Goal: Task Accomplishment & Management: Complete application form

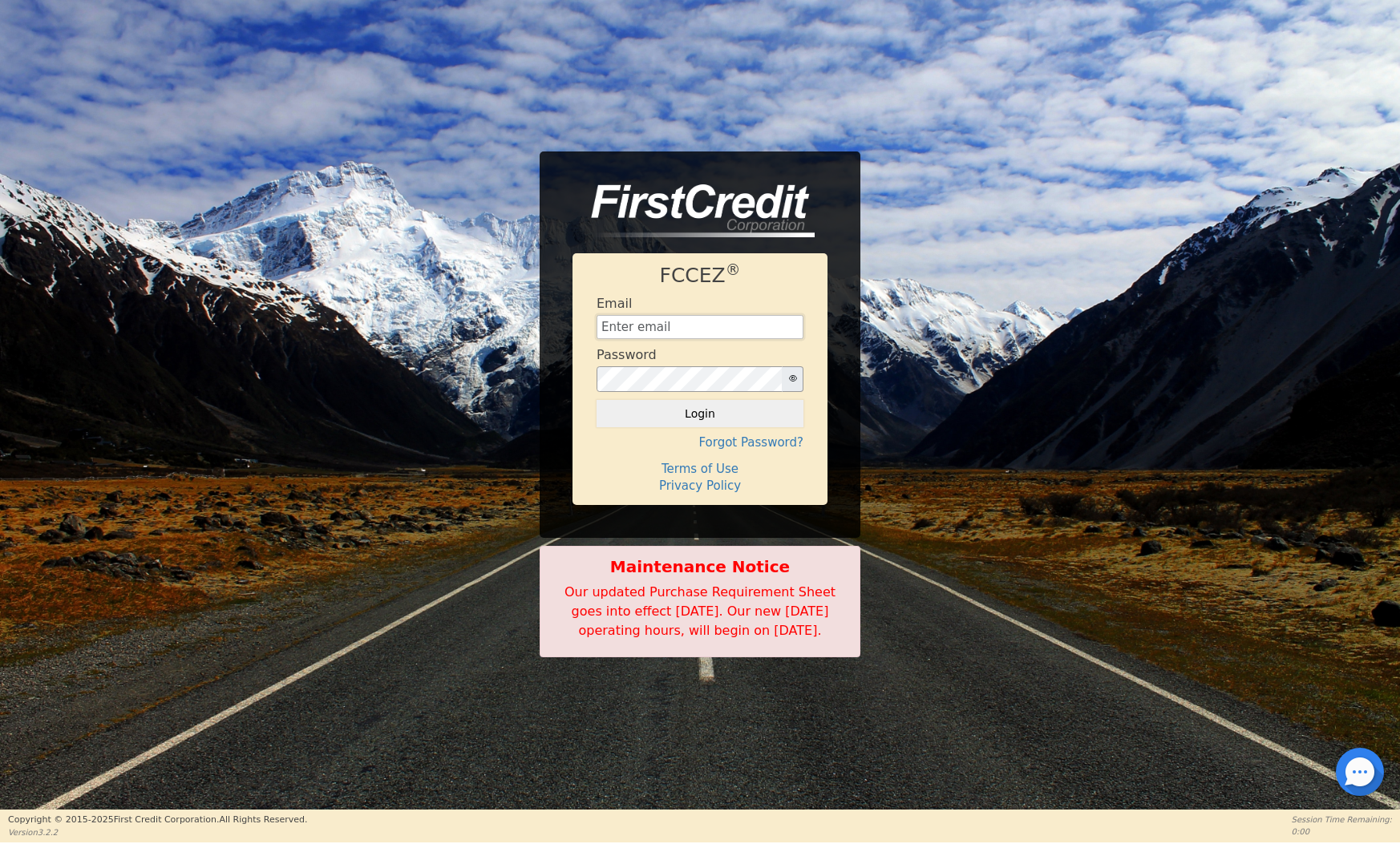
type input "[EMAIL_ADDRESS][DOMAIN_NAME]"
click at [670, 400] on button "Login" at bounding box center [700, 413] width 207 height 27
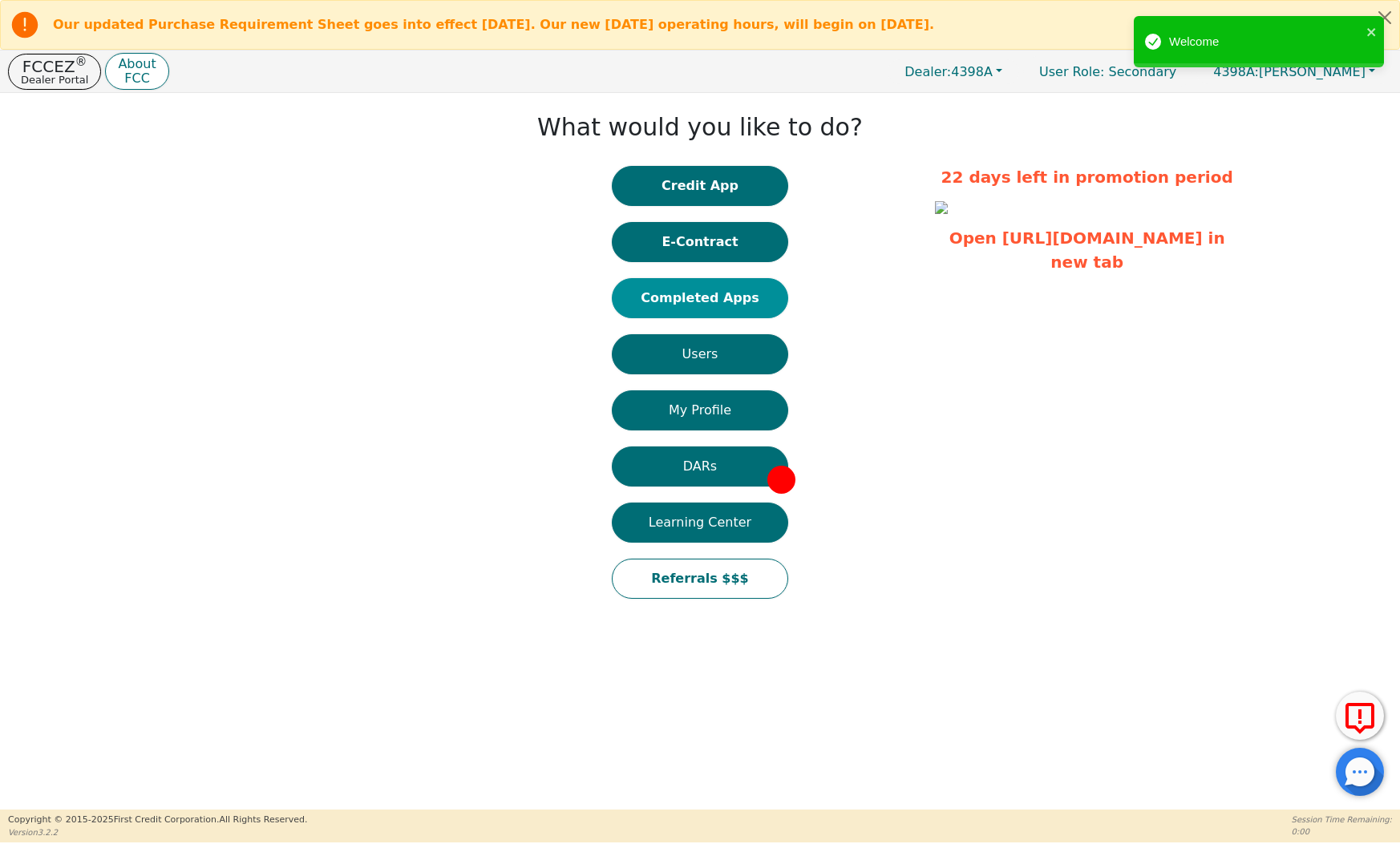
click at [639, 289] on button "Completed Apps" at bounding box center [700, 298] width 176 height 40
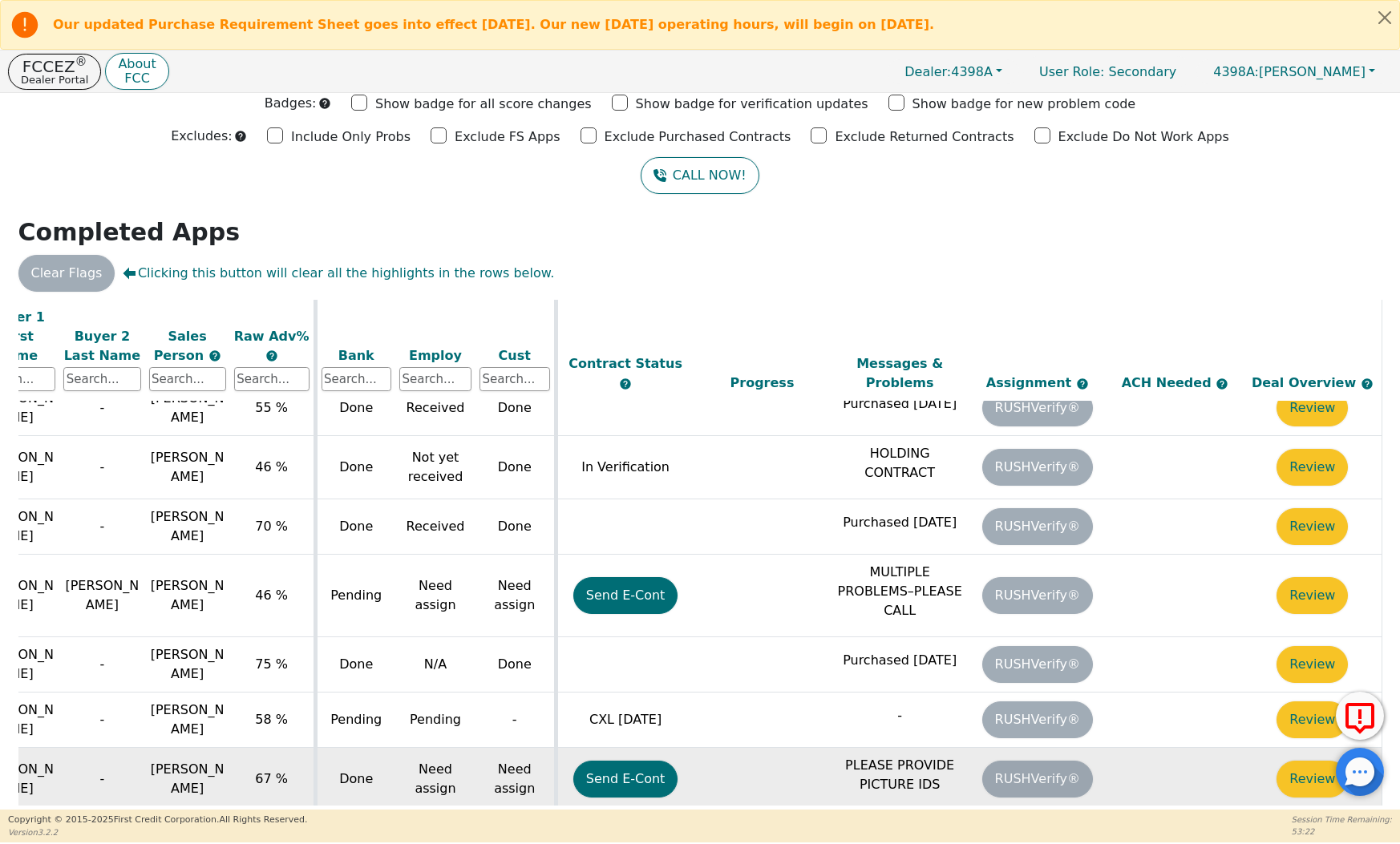
scroll to position [903, 394]
click at [1306, 761] on button "Review" at bounding box center [1312, 779] width 72 height 37
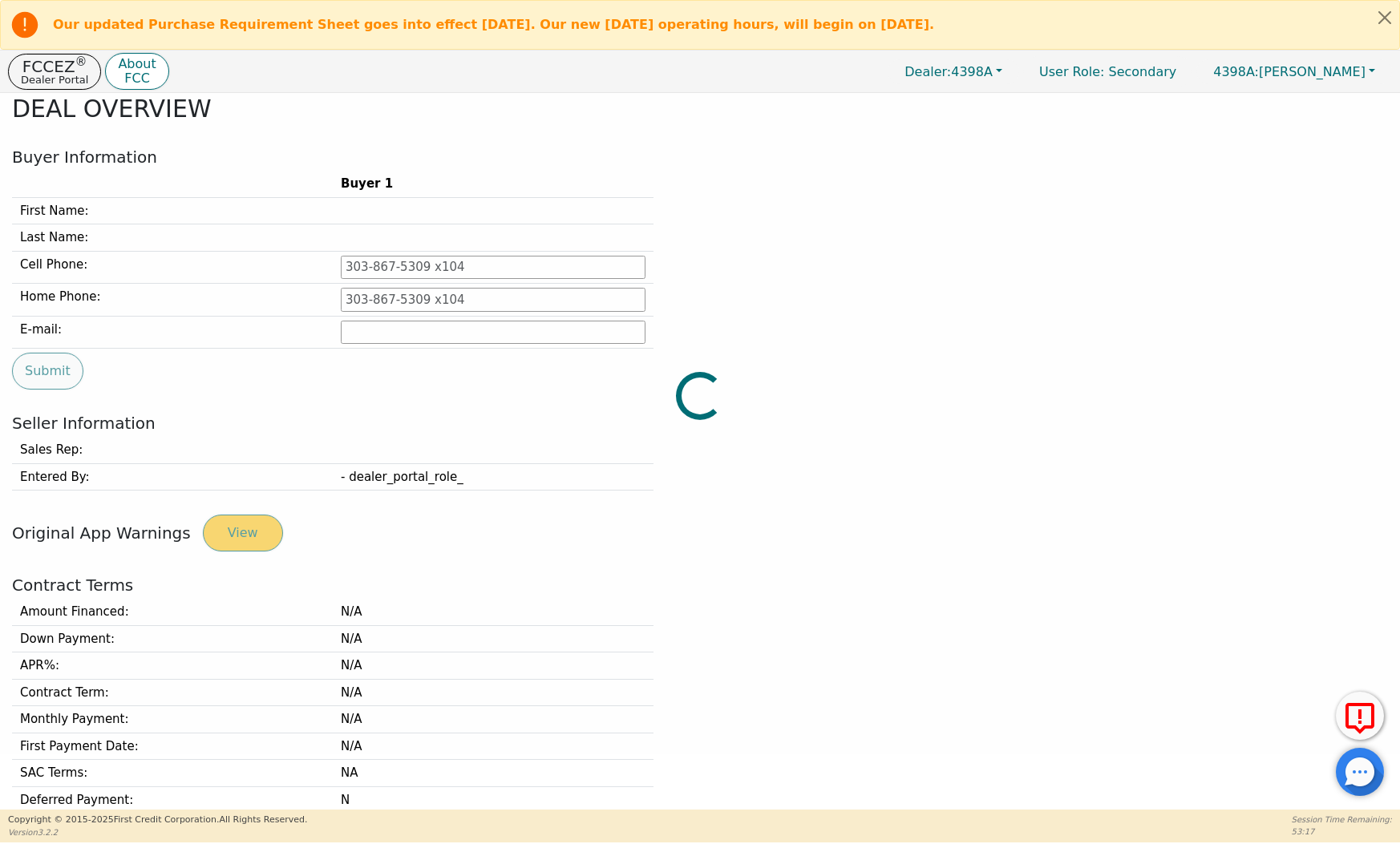
type input "[PHONE_NUMBER]"
type input "[EMAIL_ADDRESS][DOMAIN_NAME]"
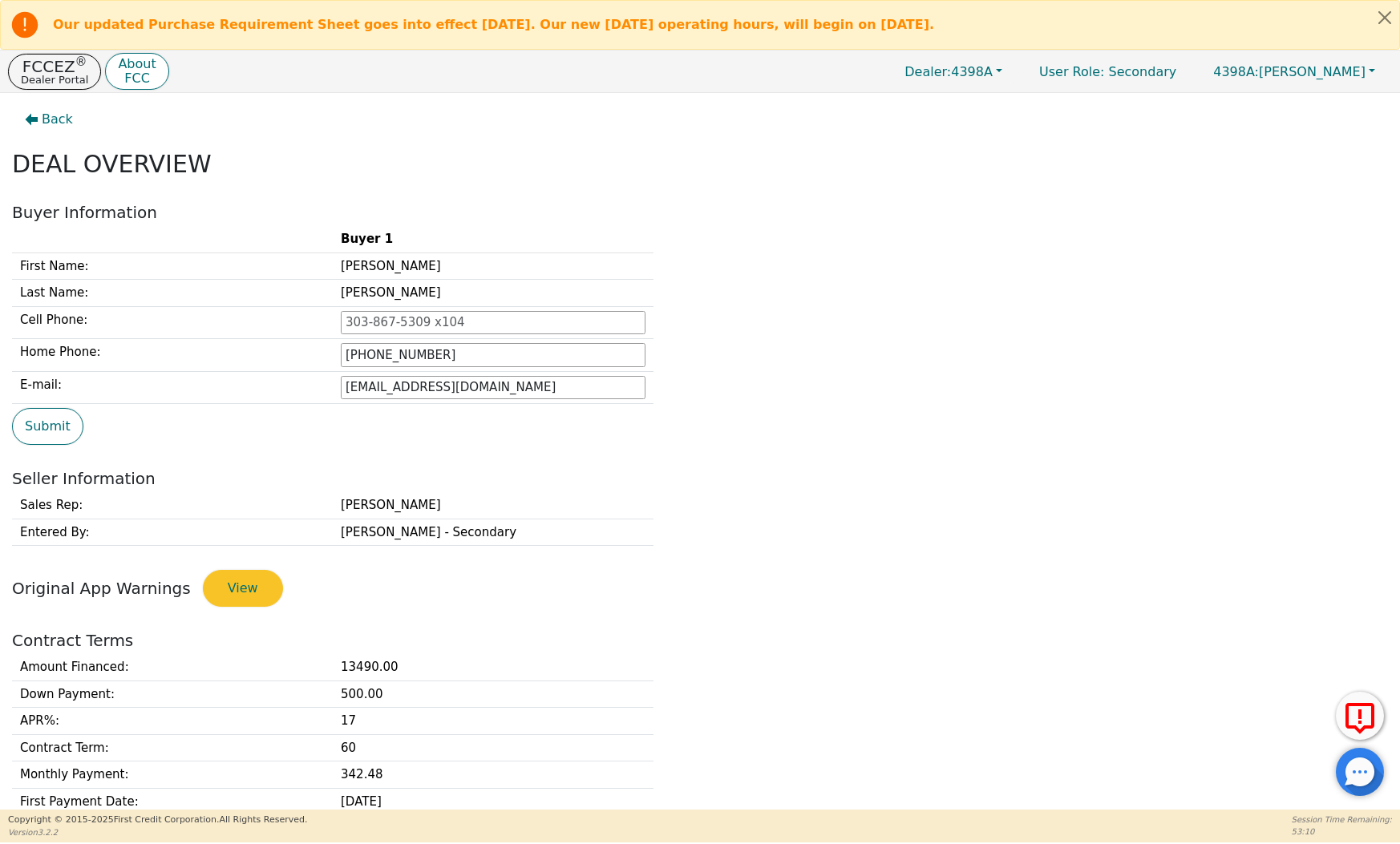
click at [40, 100] on div "Back DEAL OVERVIEW Buyer Information Buyer 1 First Name: [PERSON_NAME] Last Nam…" at bounding box center [700, 451] width 1400 height 717
click at [42, 115] on span "Back" at bounding box center [57, 119] width 31 height 19
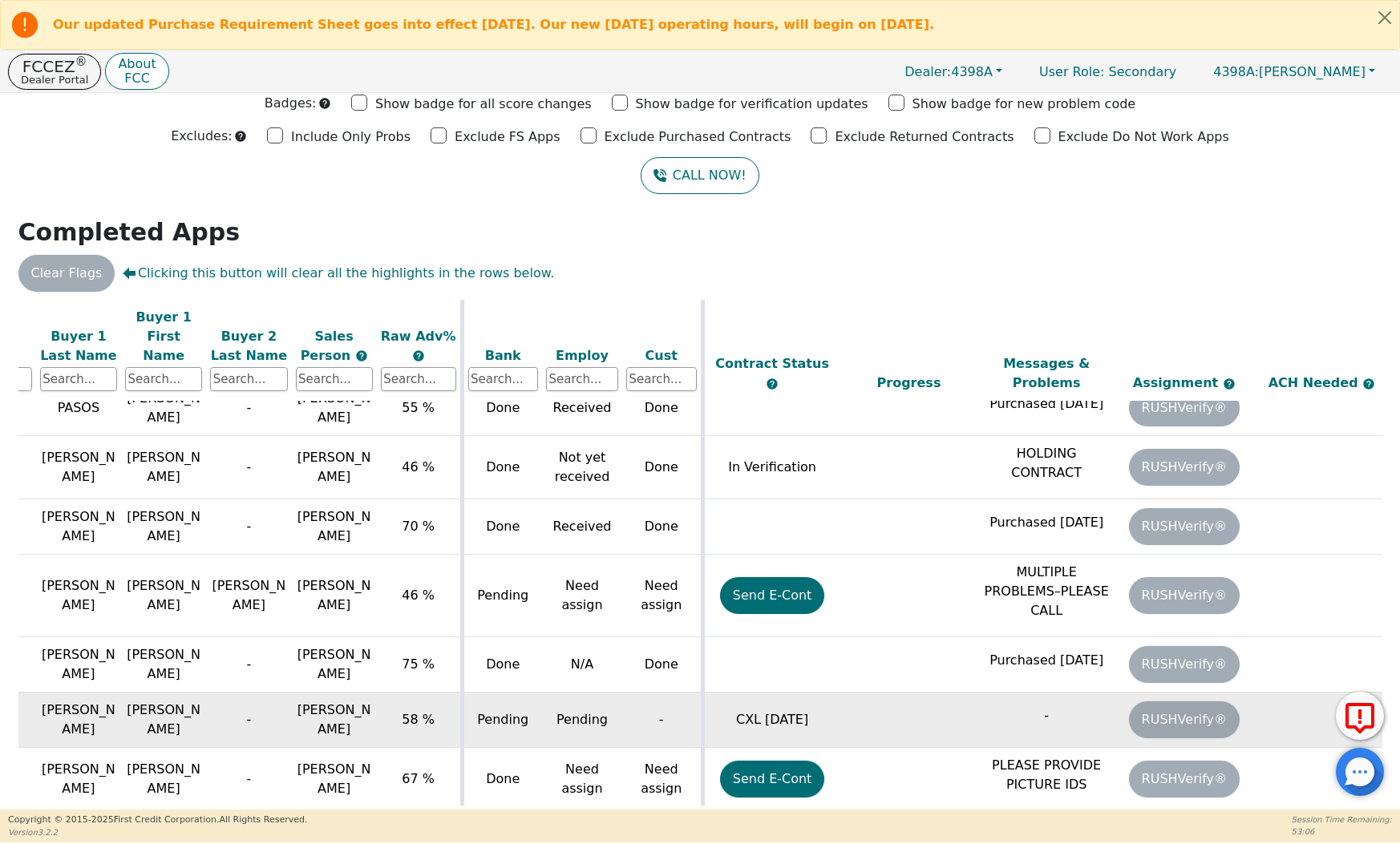
scroll to position [903, 241]
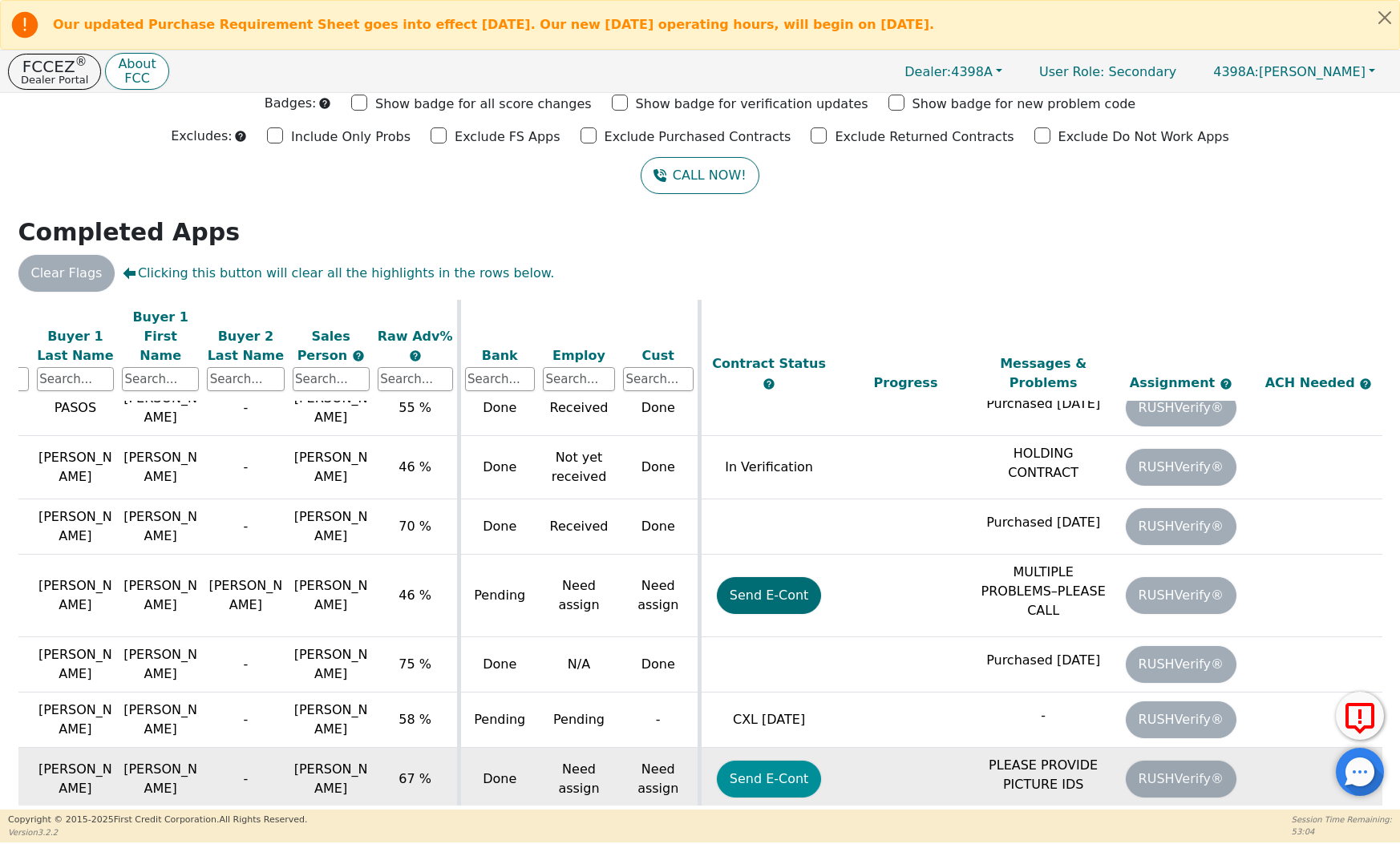
click at [766, 761] on button "Send E-Cont" at bounding box center [769, 779] width 105 height 37
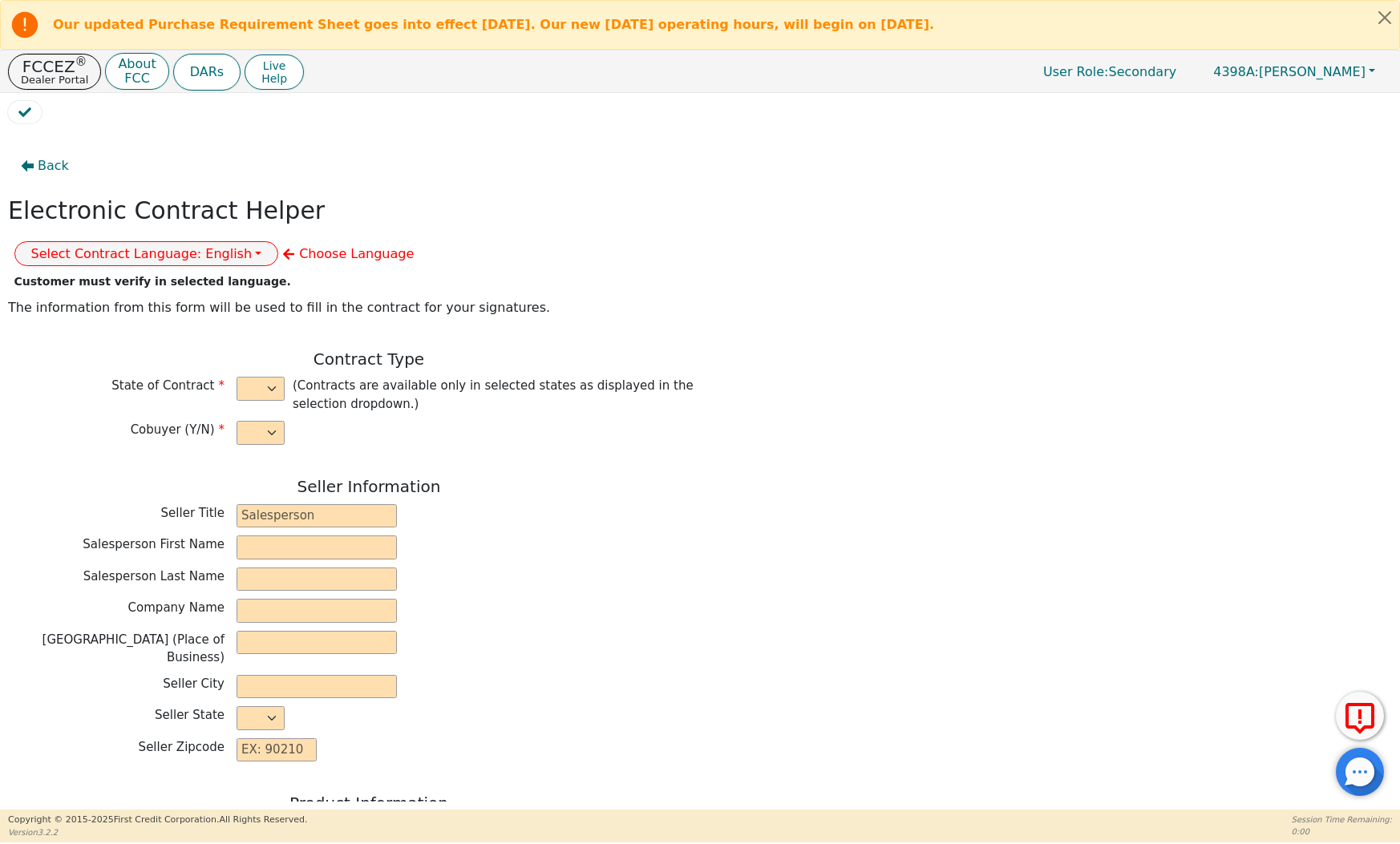
select select "n"
type input "Credit Department"
type input "[PERSON_NAME]"
type input "INTEGRITY SOLUTIONS [US_STATE]"
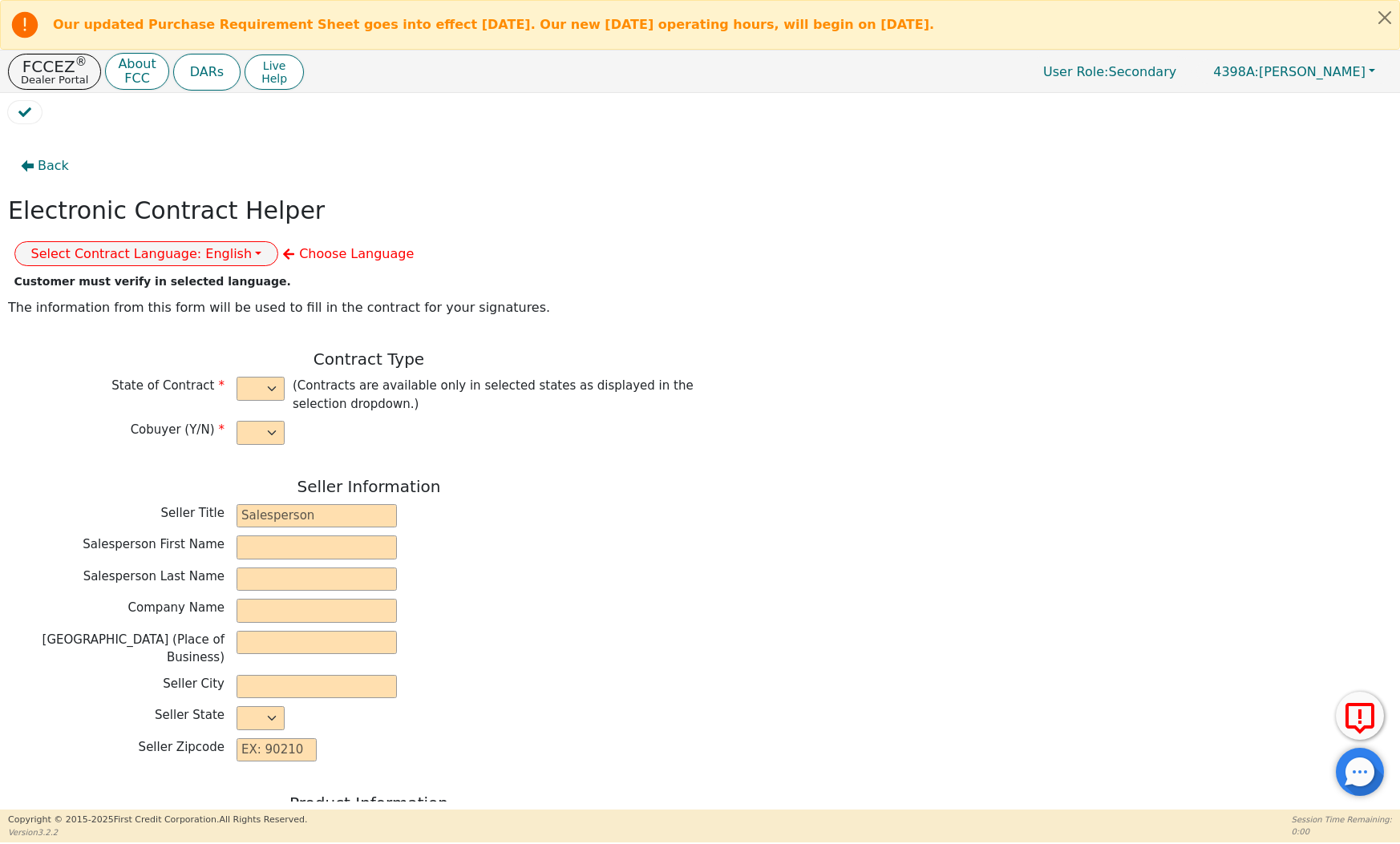
type input "[STREET_ADDRESS]"
type input "ORLANDO"
select select "FL"
type input "32819"
type input "[PERSON_NAME]"
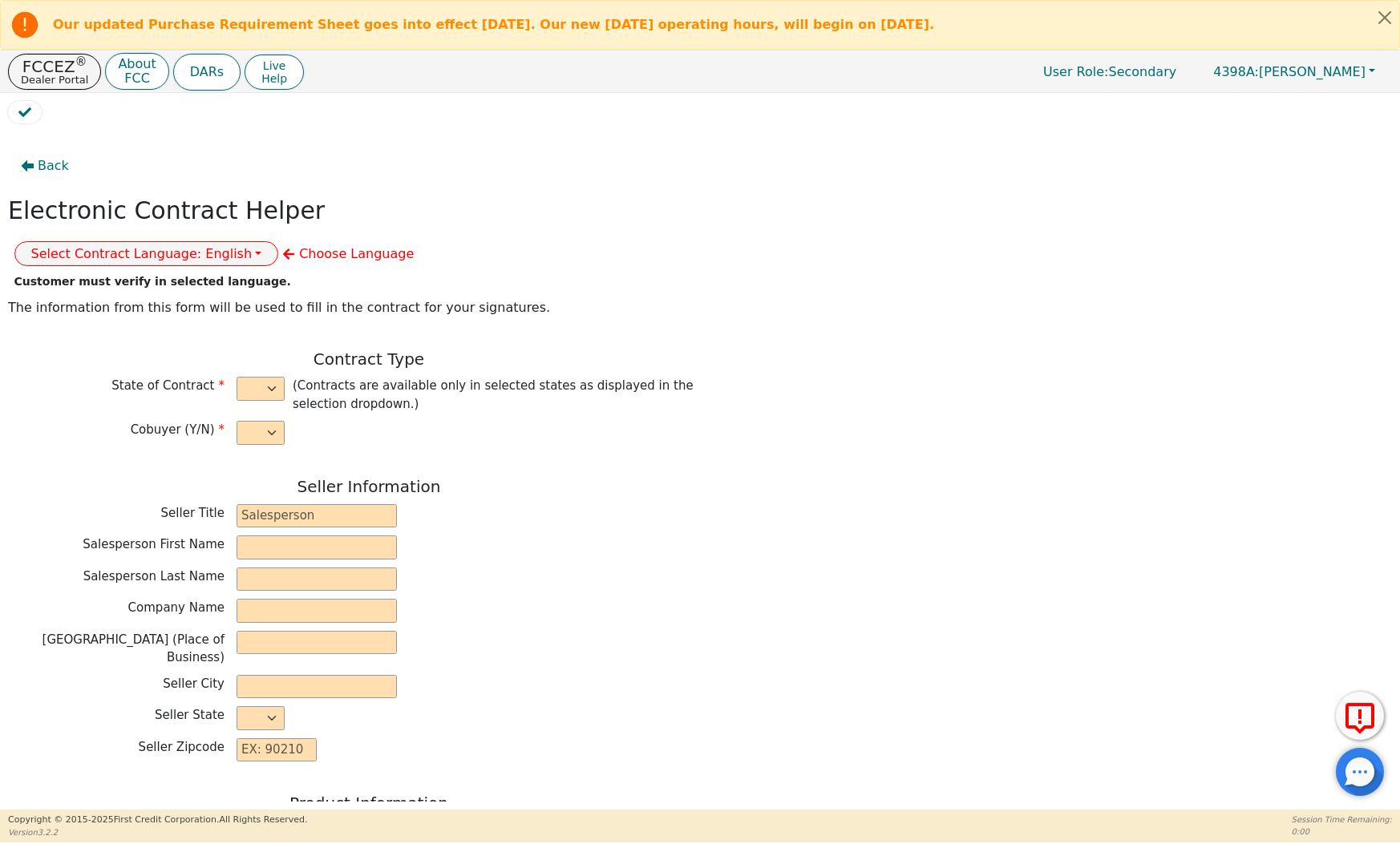
type input "[PERSON_NAME]"
type input "[EMAIL_ADDRESS][DOMAIN_NAME]"
type input "[STREET_ADDRESS][PERSON_NAME]"
type input "MANSFIELD"
select select "[GEOGRAPHIC_DATA]"
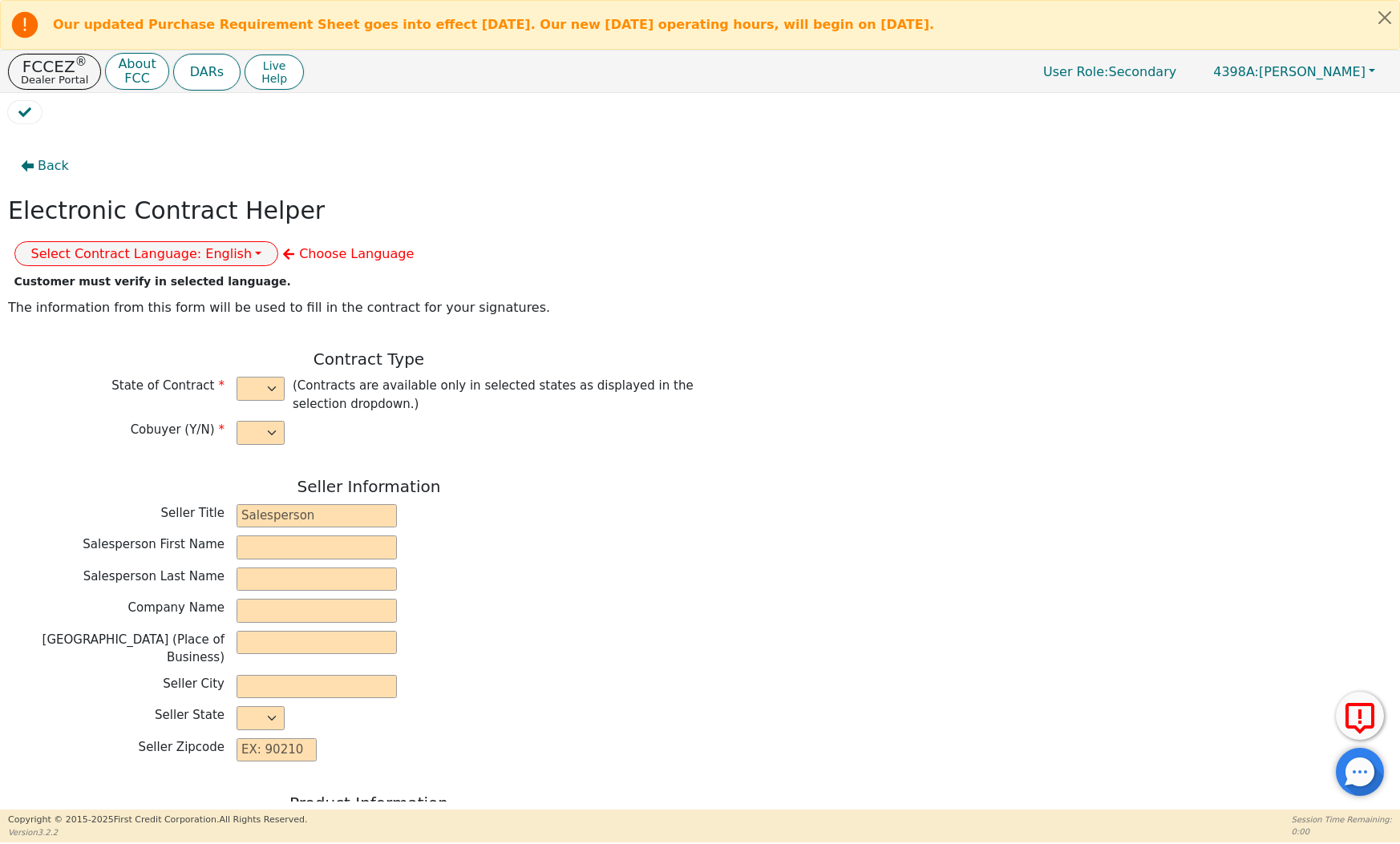
type input "76063"
type input "[DATE]"
type input "17.99"
type input "[DATE]"
type input "60"
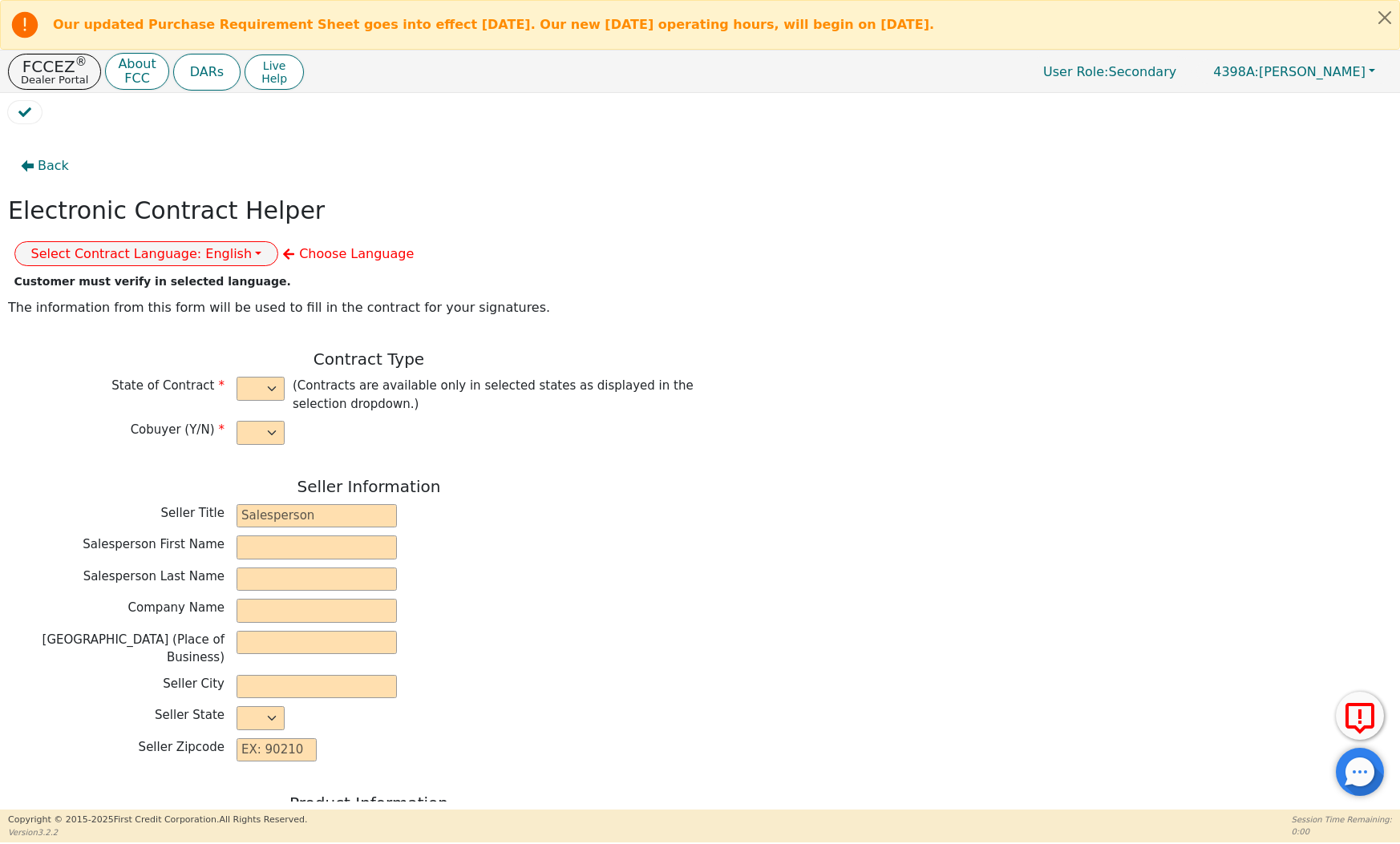
type input "0"
type input "13990.00"
type input "500.00"
type input "13490.00"
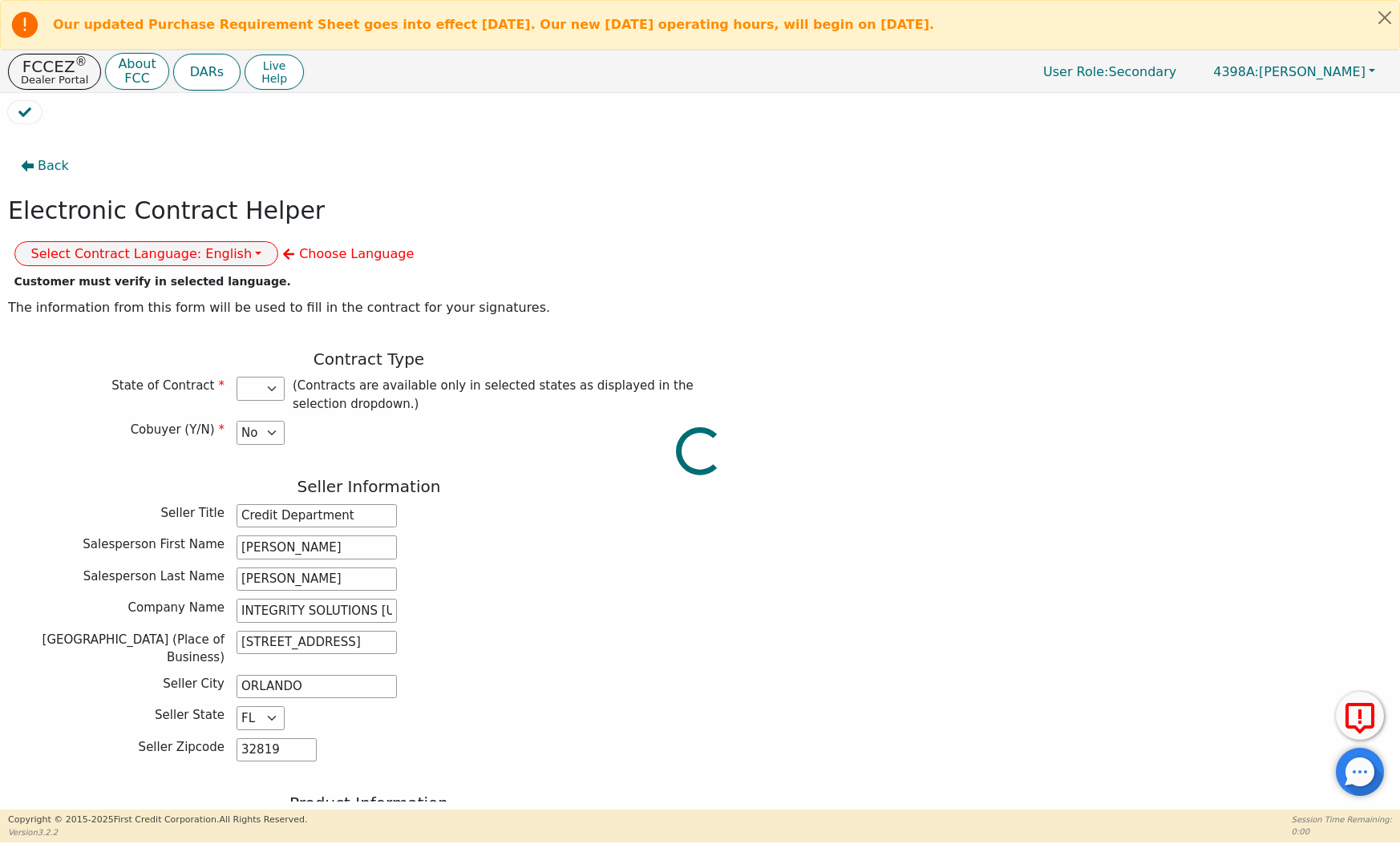
select select "[GEOGRAPHIC_DATA]"
click at [279, 241] on button "Select Contract Language: English" at bounding box center [147, 253] width 265 height 25
click at [142, 297] on link "Spanish" at bounding box center [79, 308] width 127 height 22
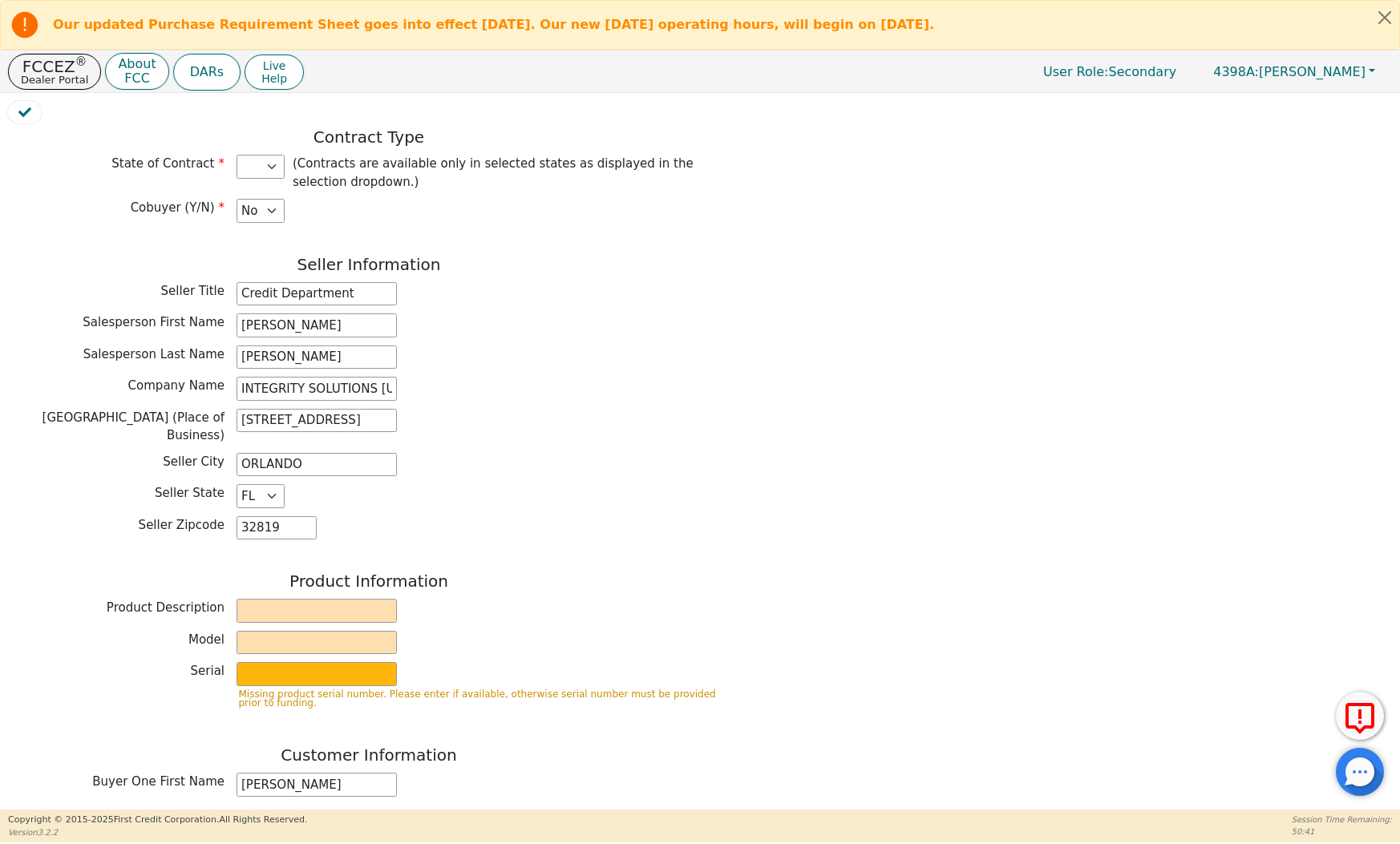
scroll to position [281, 0]
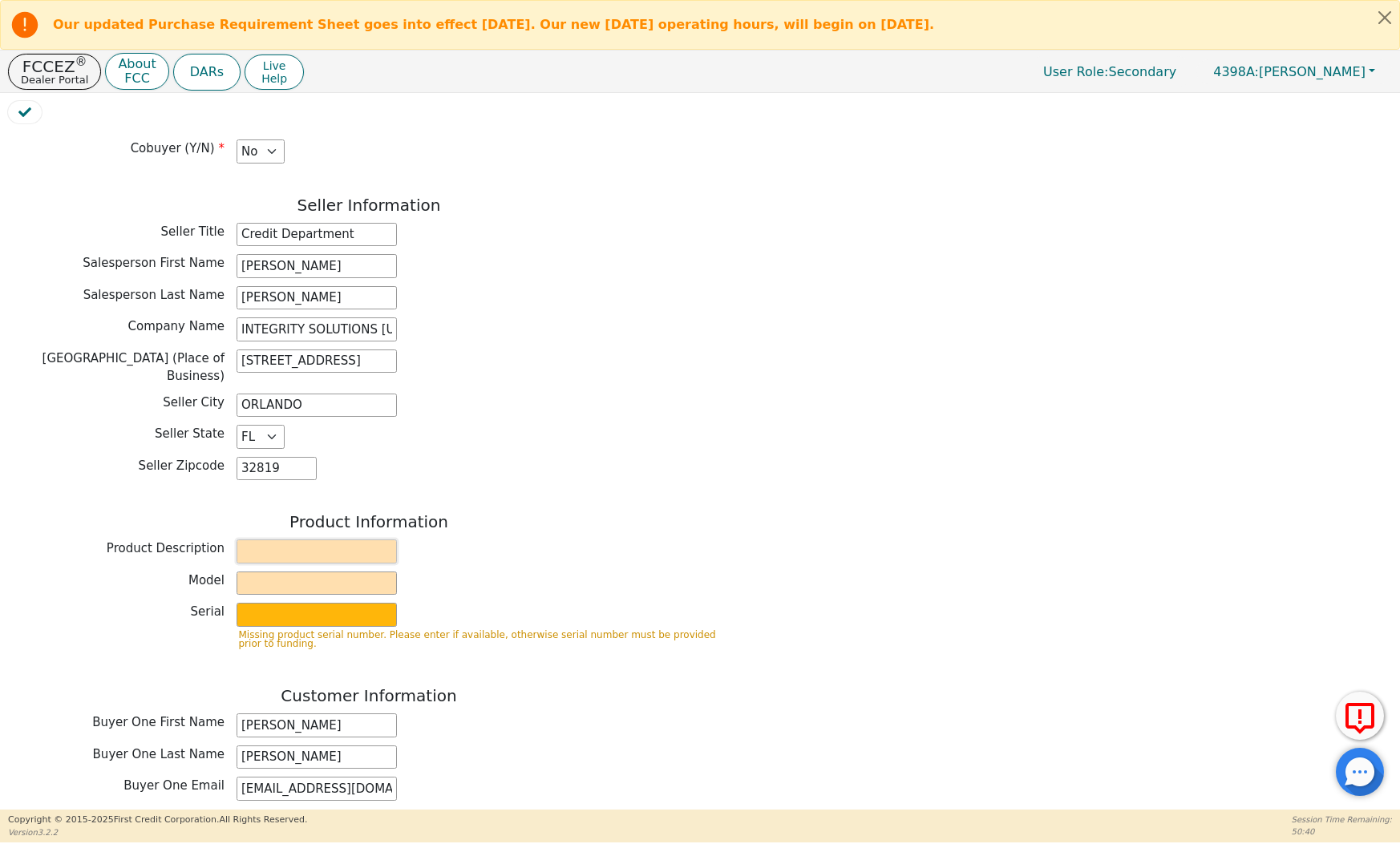
click at [280, 540] on input "text" at bounding box center [316, 552] width 160 height 24
type input "WHOLE HOUSE WATER TREATMENT SYSTEM"
type input "[PERSON_NAME]"
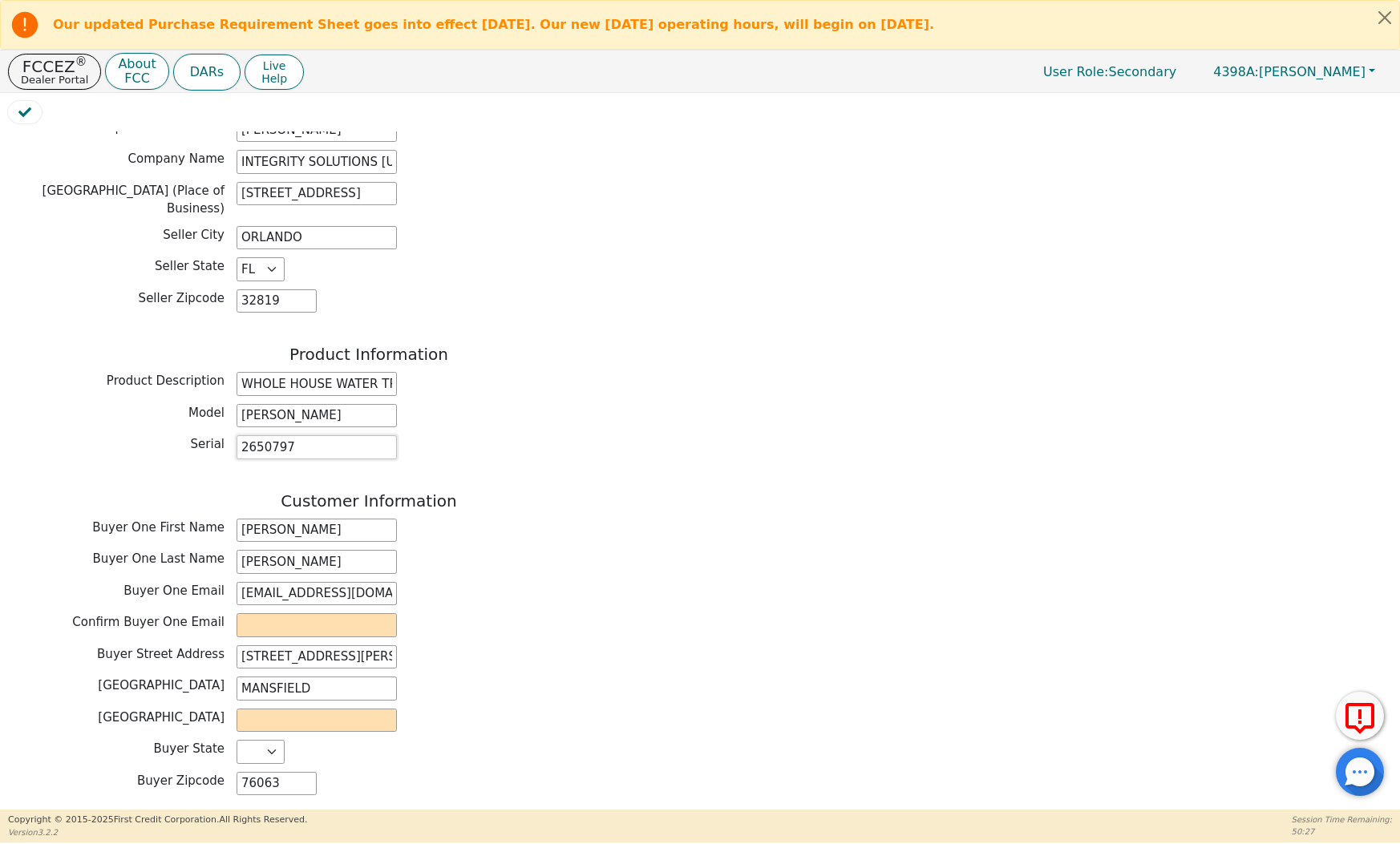
scroll to position [460, 0]
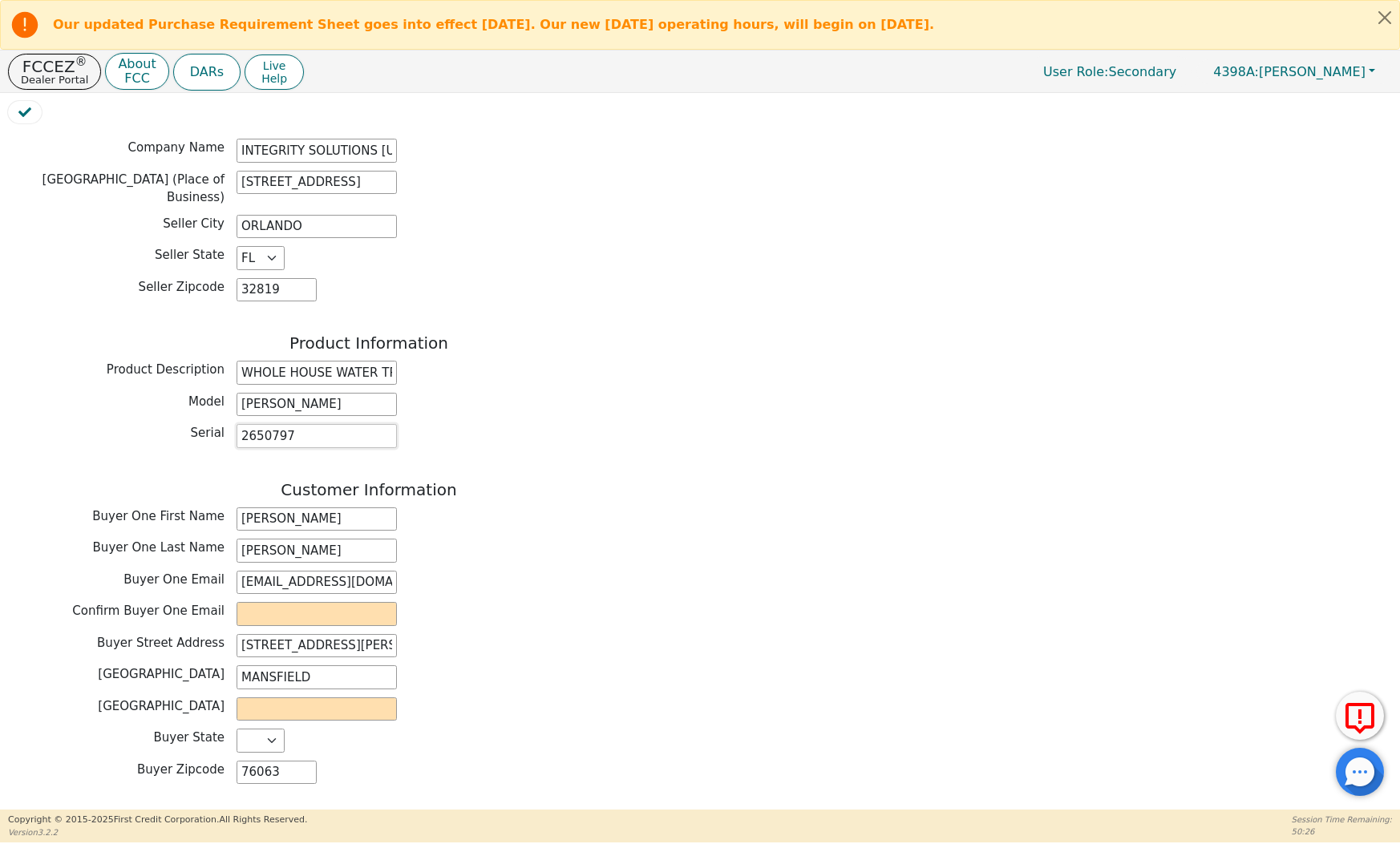
type input "2650797"
drag, startPoint x: 338, startPoint y: 535, endPoint x: 465, endPoint y: 546, distance: 127.5
paste input "[EMAIL_ADDRESS][DOMAIN_NAME]"
type input "[EMAIL_ADDRESS][DOMAIN_NAME]"
click at [276, 697] on input "text" at bounding box center [316, 709] width 160 height 24
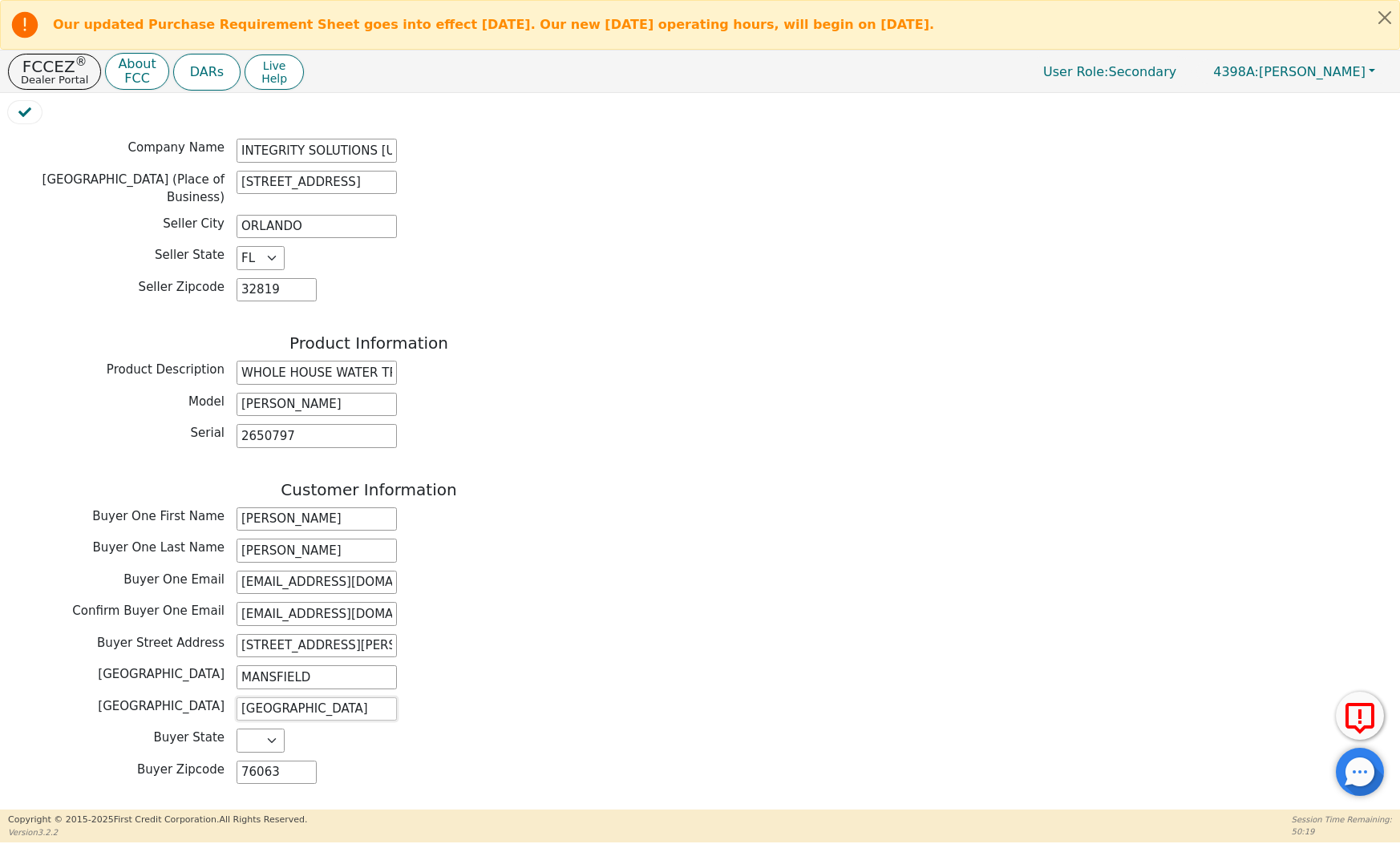
type input "[GEOGRAPHIC_DATA]"
click at [616, 602] on div "Confirm Buyer One Email [EMAIL_ADDRESS][DOMAIN_NAME]" at bounding box center [369, 614] width 722 height 24
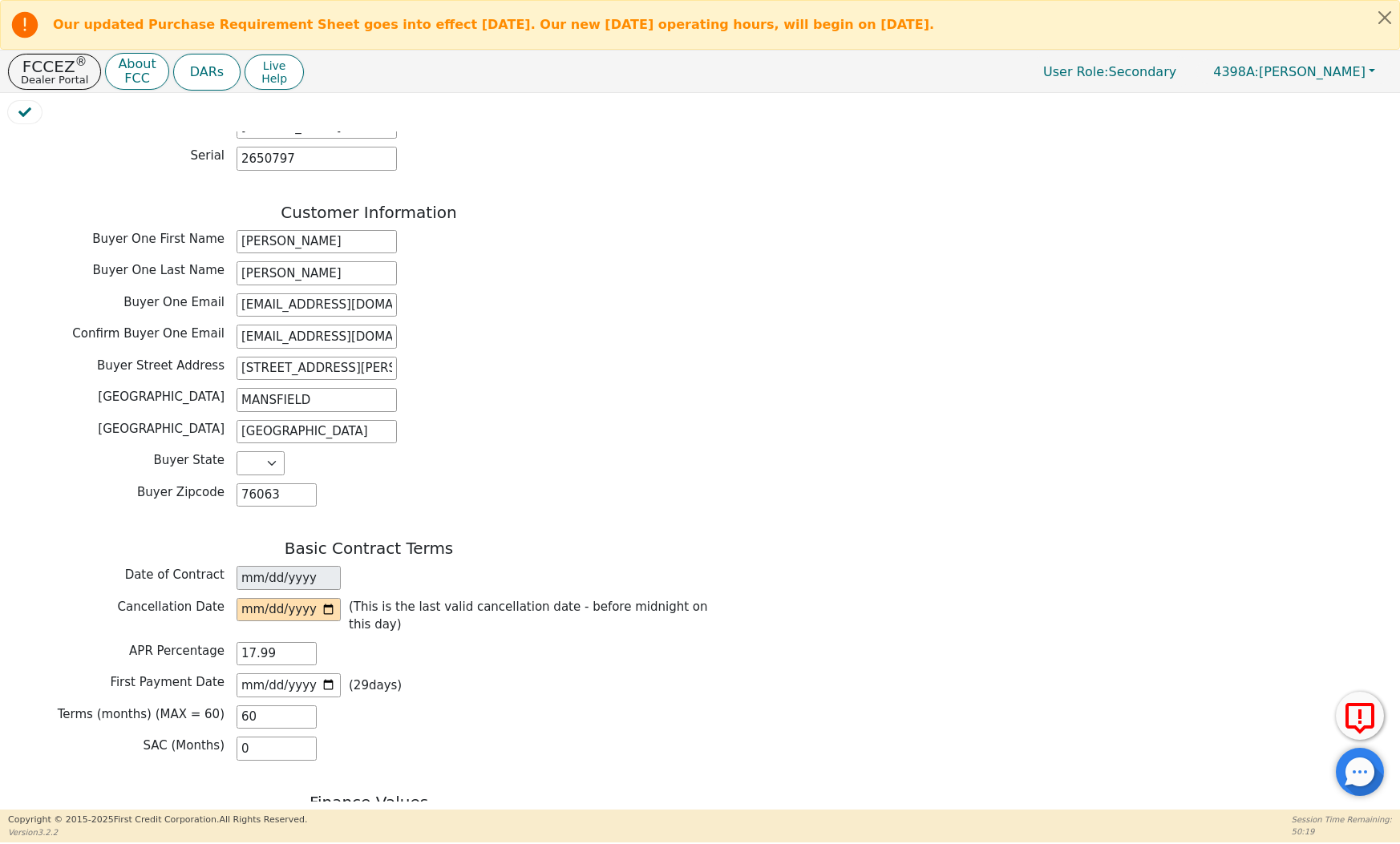
scroll to position [794, 0]
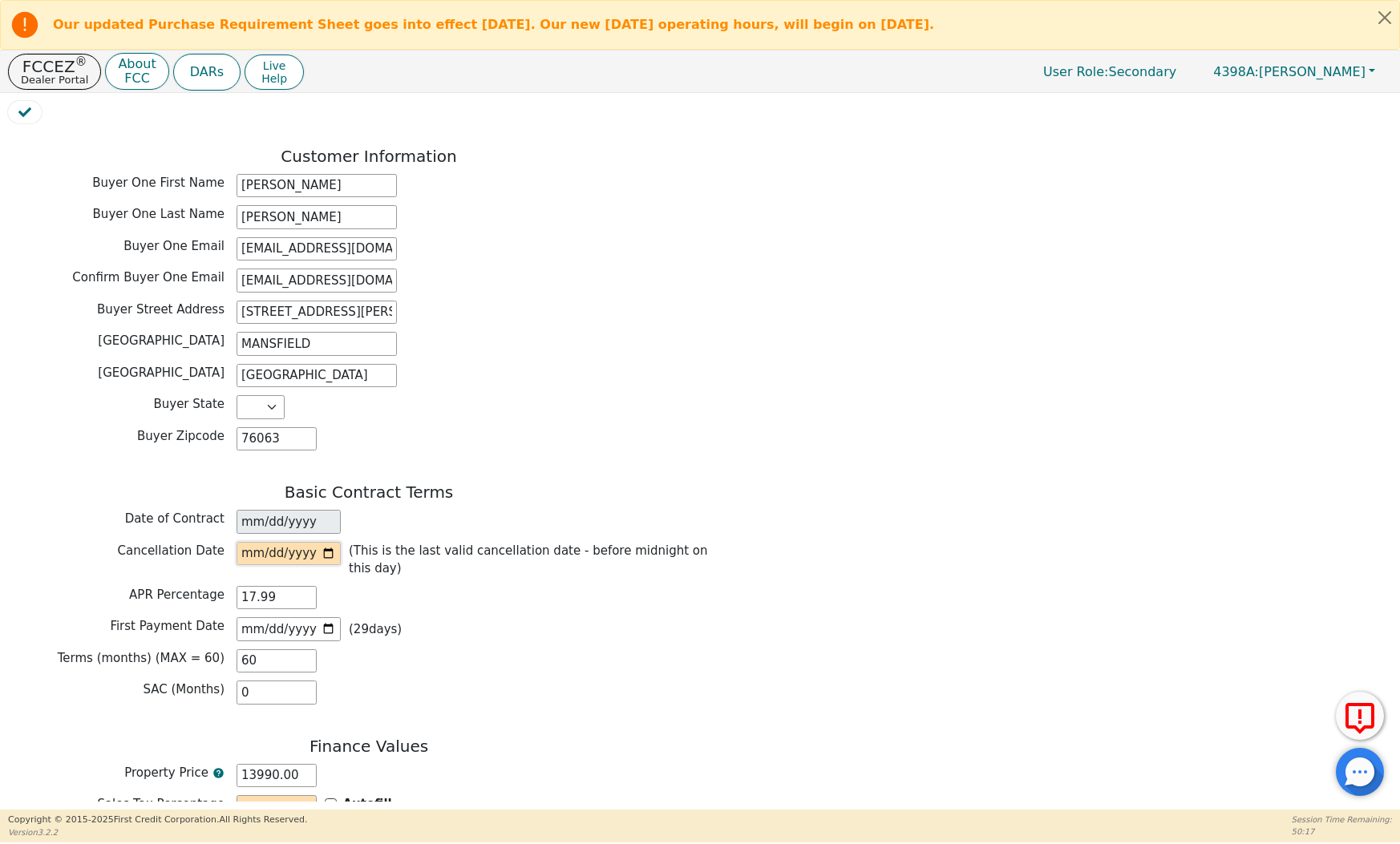
click at [265, 542] on input "date" at bounding box center [289, 554] width 105 height 24
type input "[DATE]"
click at [516, 617] on div "First Payment Date [DATE] ( 29 days)" at bounding box center [369, 629] width 722 height 24
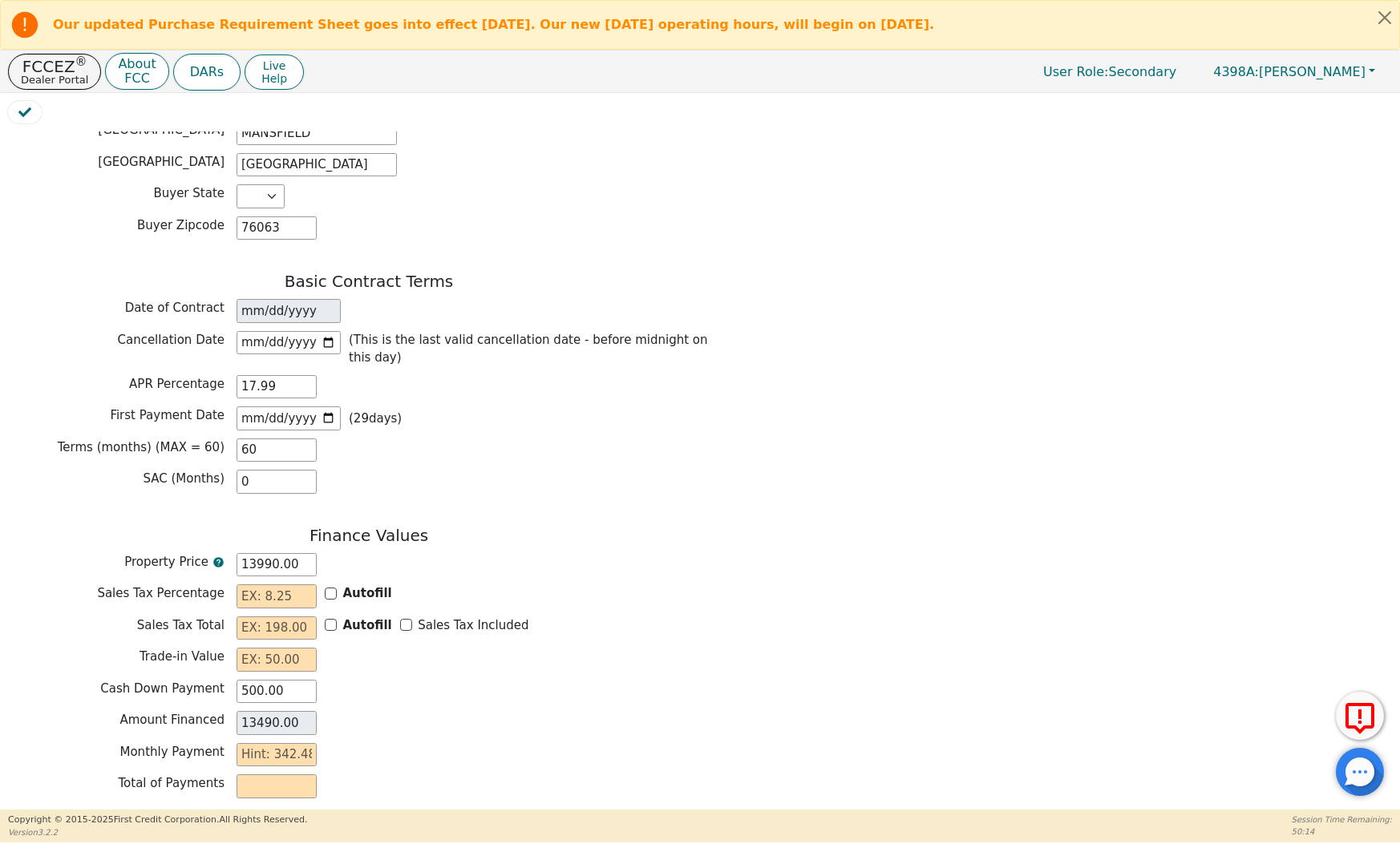
scroll to position [1008, 0]
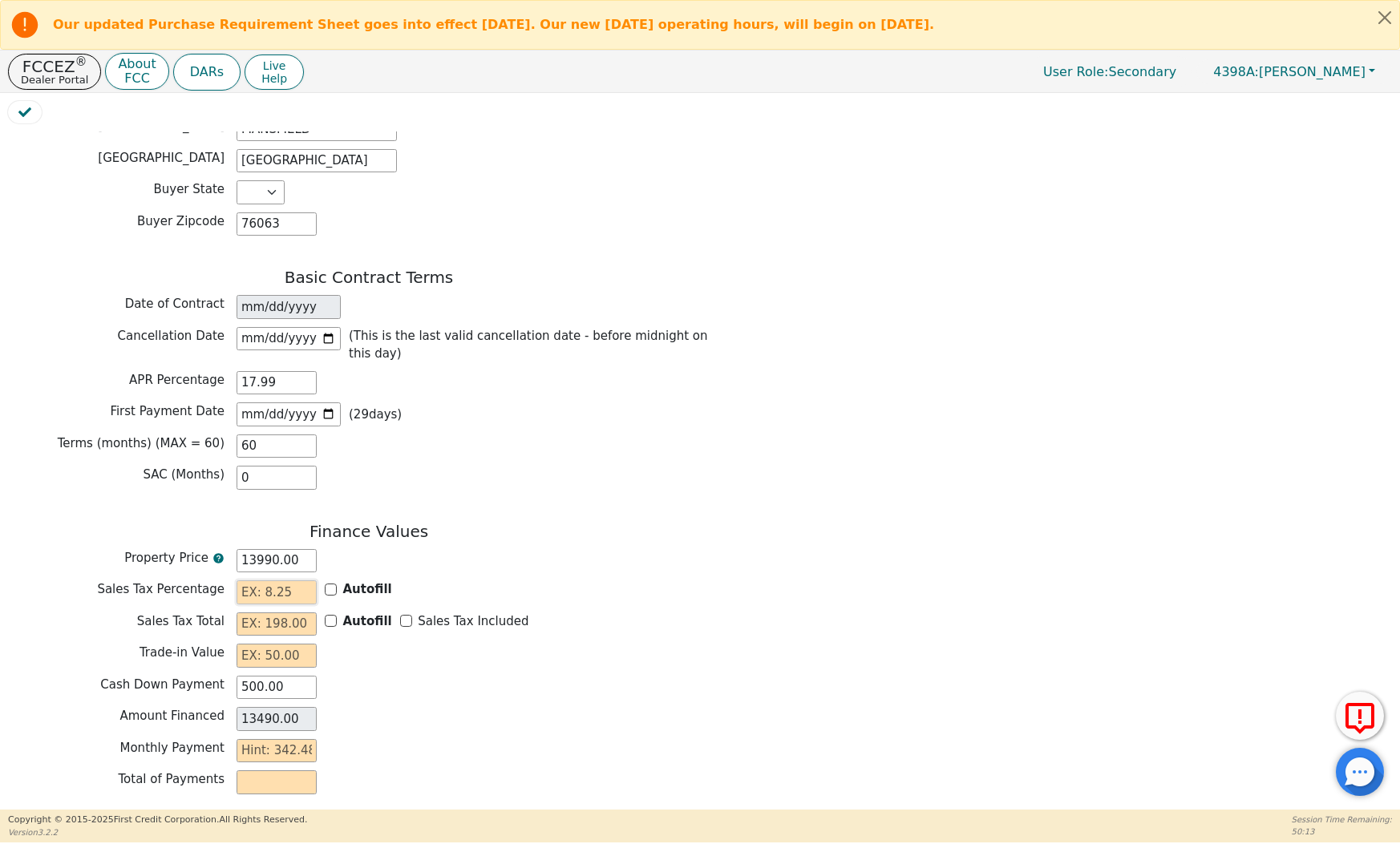
click at [295, 580] on input "text" at bounding box center [276, 592] width 80 height 24
type input "0.00"
type input "3"
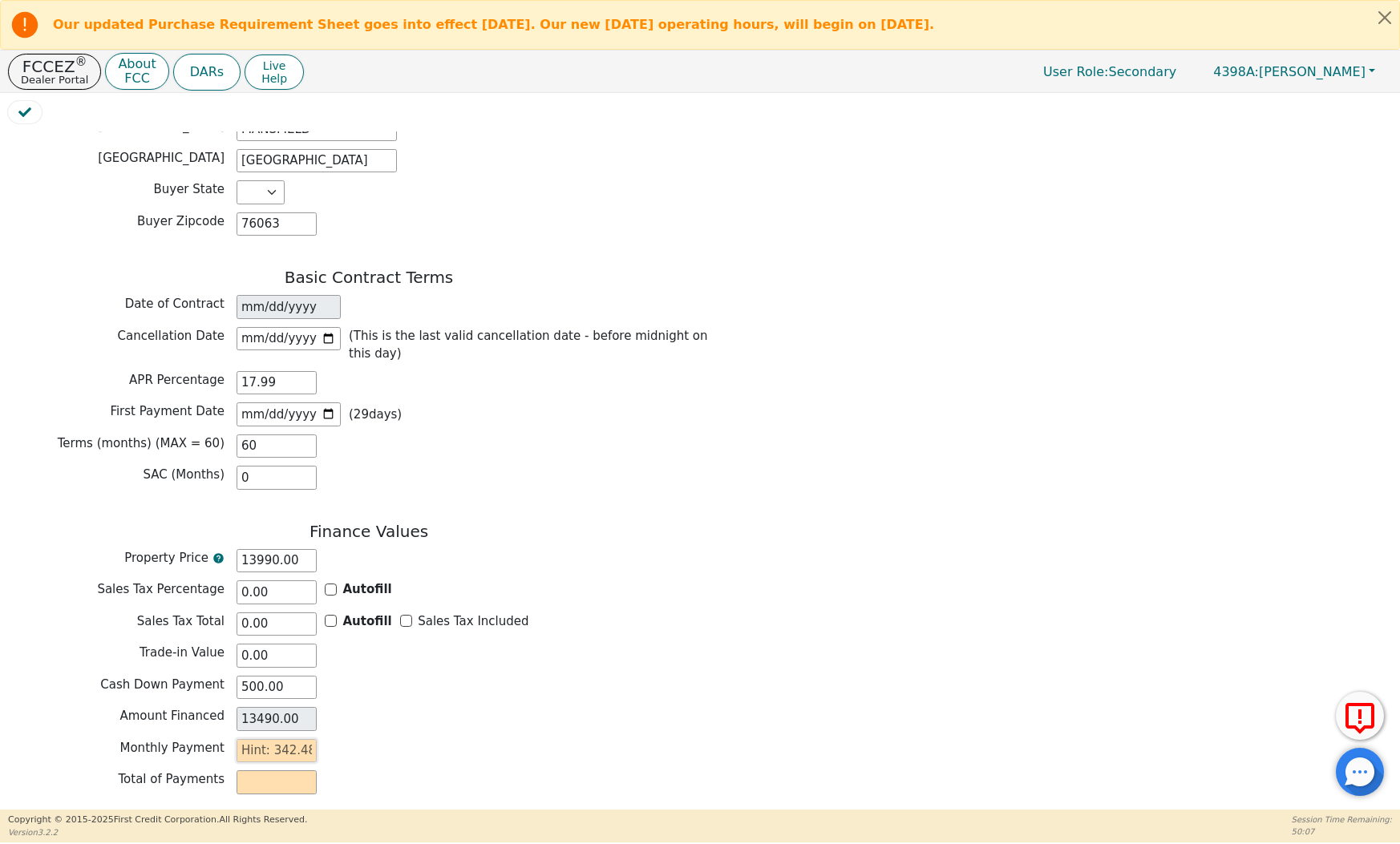
type input "180.00"
type input "34"
type input "2040.00"
type input "342"
type input "20520.00"
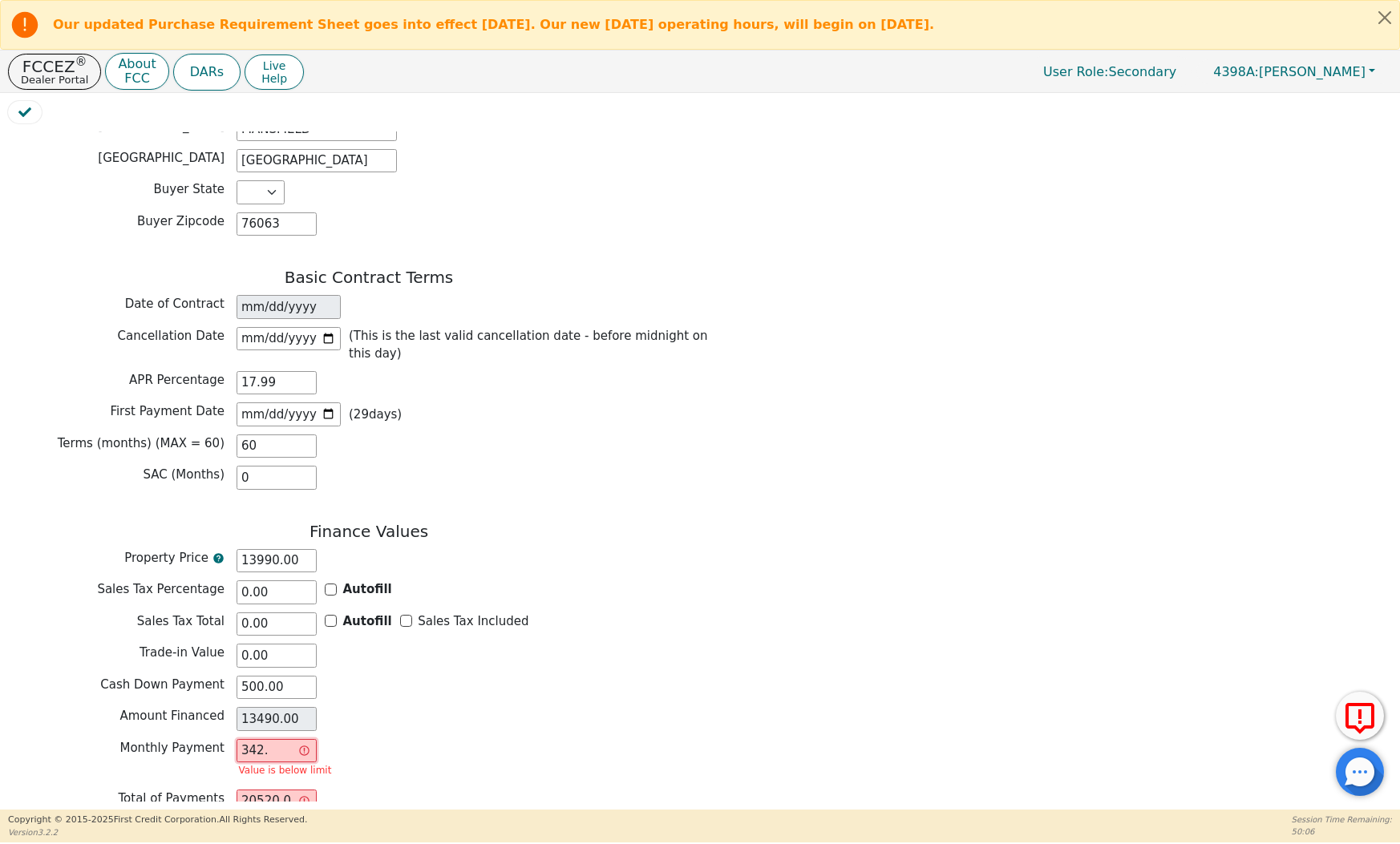
type input "342.4"
type input "20544.00"
type input "342.48"
type input "20548.80"
type input "342.48"
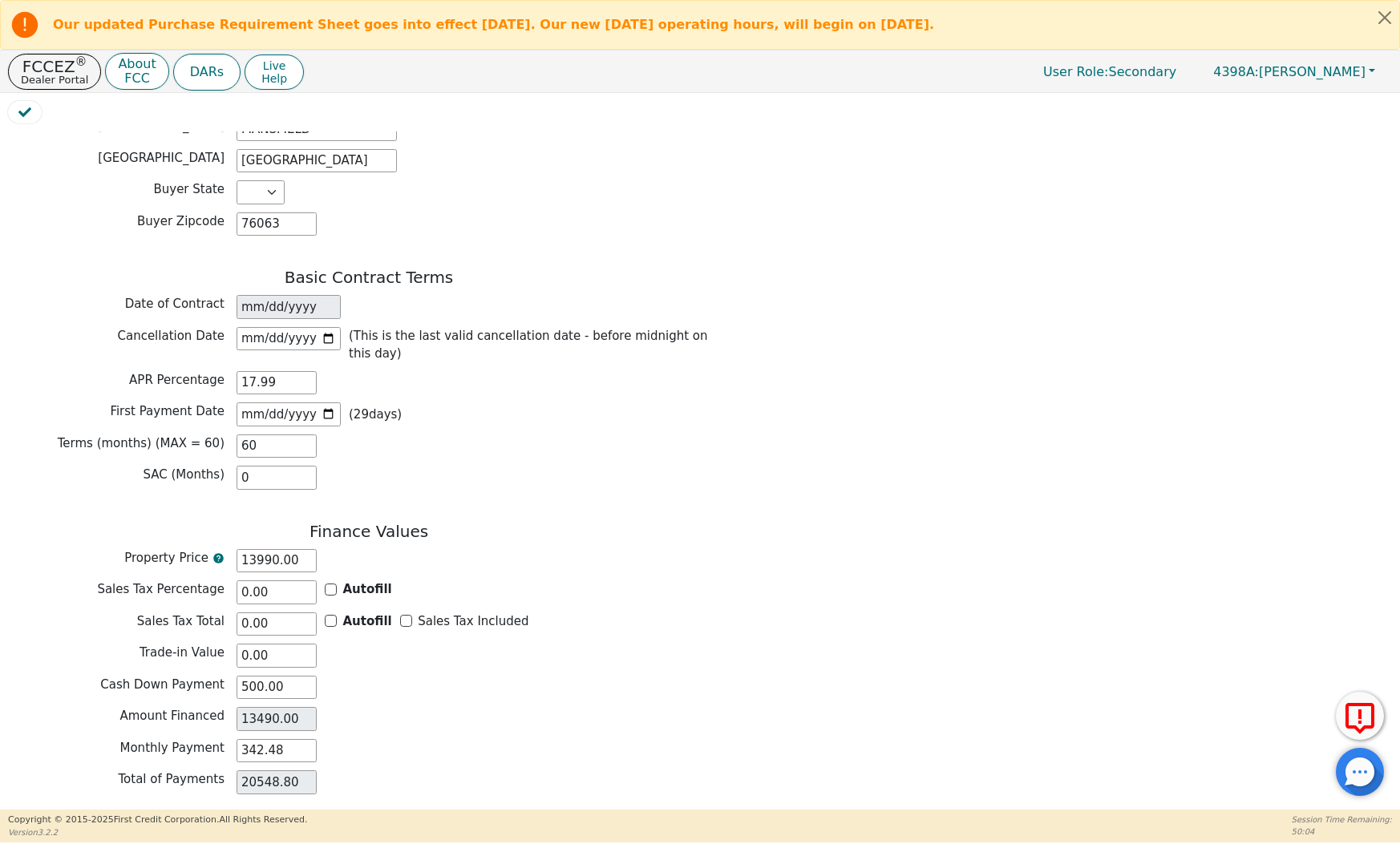
click at [601, 675] on div "Cash Down Payment 500.00" at bounding box center [369, 687] width 722 height 24
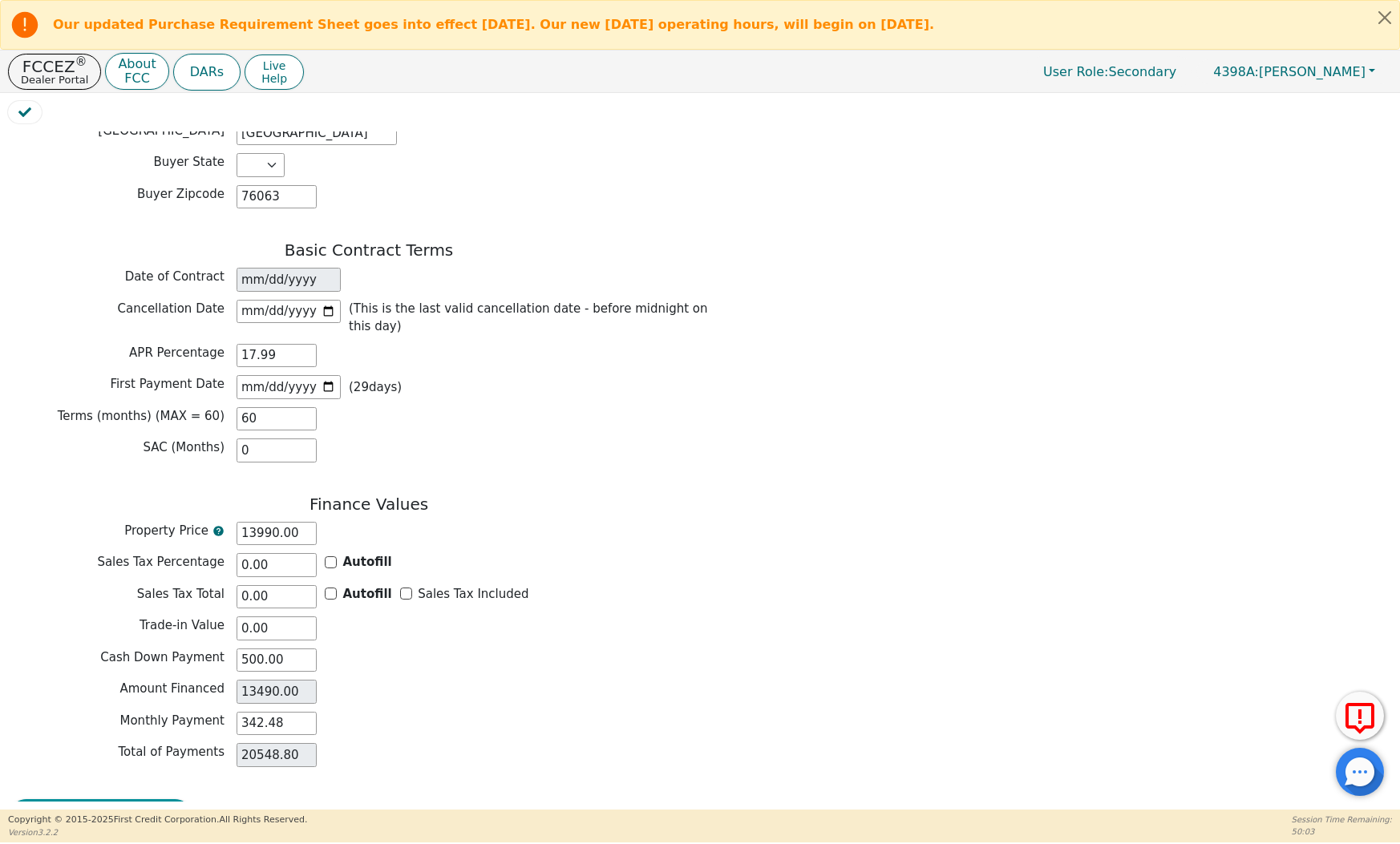
scroll to position [1035, 0]
click at [81, 800] on button "Review & Begin Contract" at bounding box center [101, 818] width 185 height 37
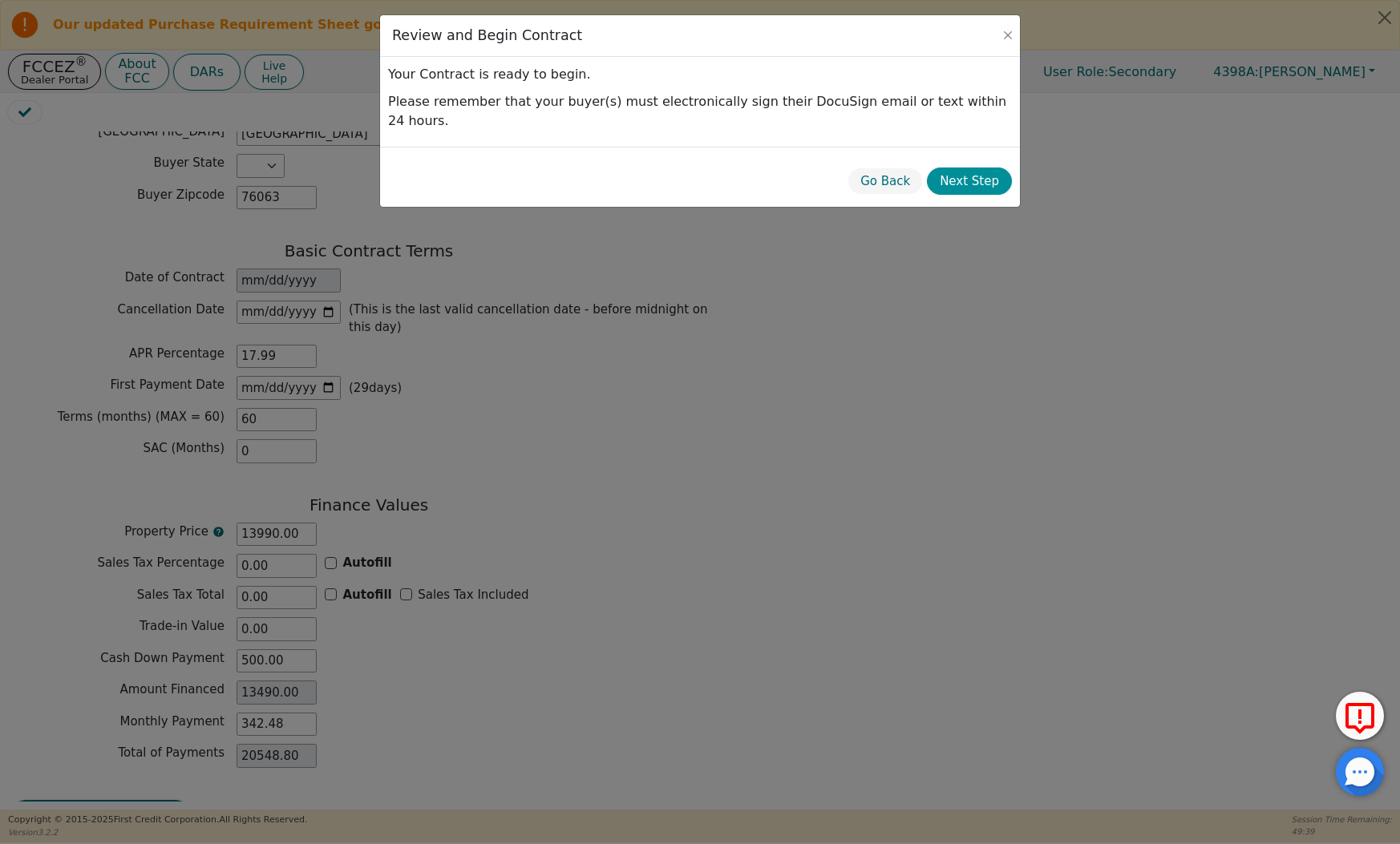
click at [957, 168] on button "Next Step" at bounding box center [969, 181] width 85 height 28
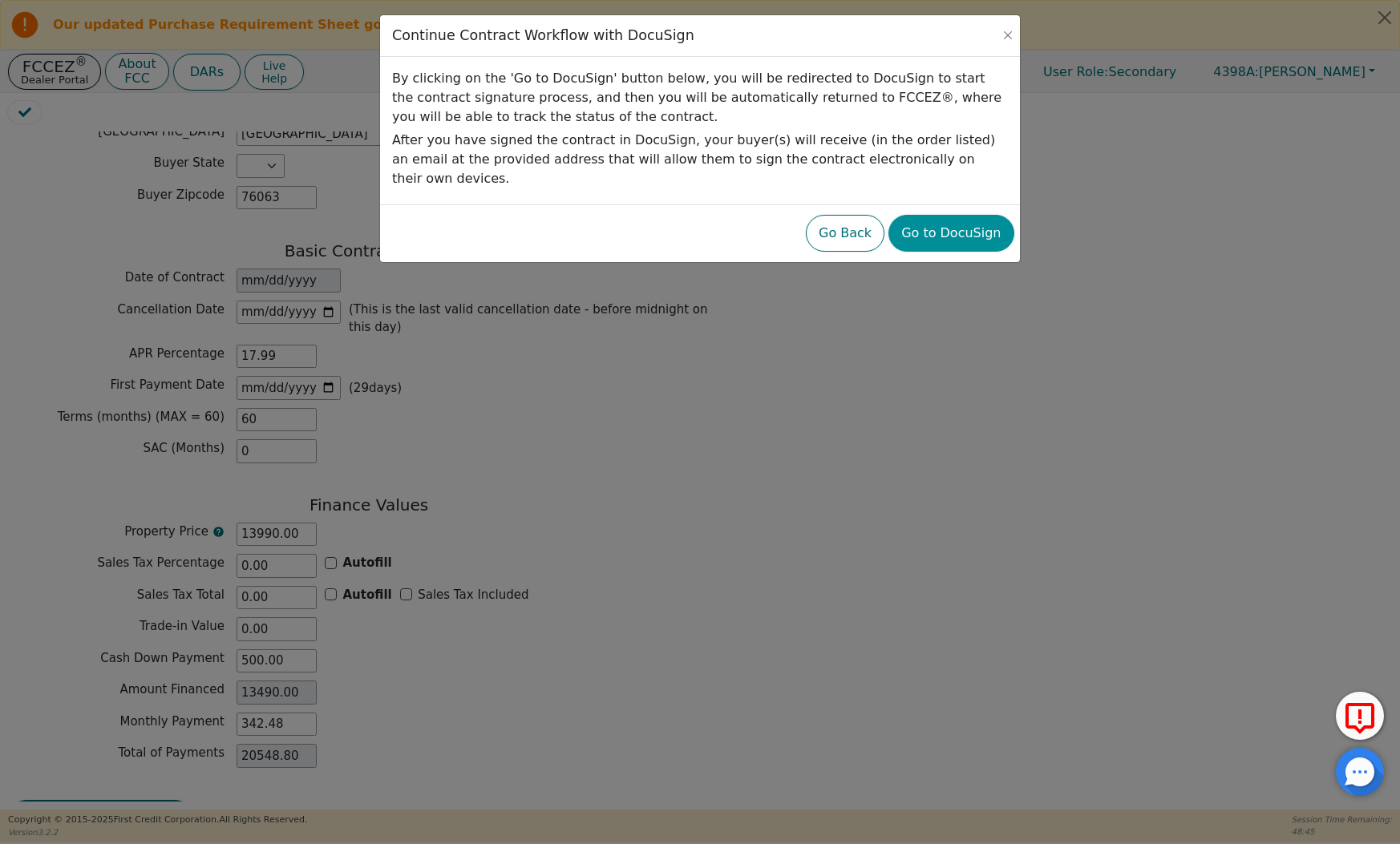
click at [974, 220] on button "Go to DocuSign" at bounding box center [951, 233] width 125 height 37
